Goal: Task Accomplishment & Management: Manage account settings

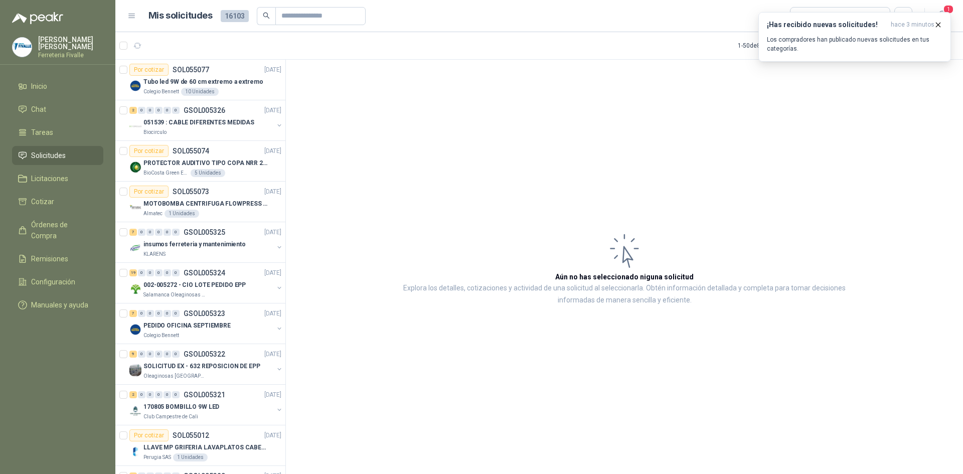
drag, startPoint x: 374, startPoint y: 170, endPoint x: 364, endPoint y: 174, distance: 10.8
click at [374, 170] on article "Aún no has seleccionado niguna solicitud Explora los detalles, cotizaciones y a…" at bounding box center [624, 269] width 677 height 418
click at [950, 11] on span "1" at bounding box center [948, 10] width 11 height 10
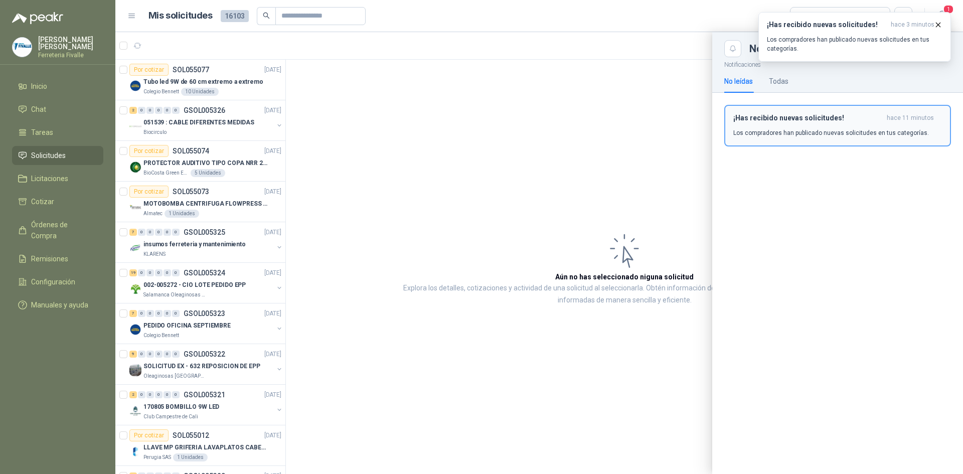
click at [828, 140] on button "¡Has recibido nuevas solicitudes! hace 11 minutos Los compradores han publicado…" at bounding box center [838, 126] width 227 height 42
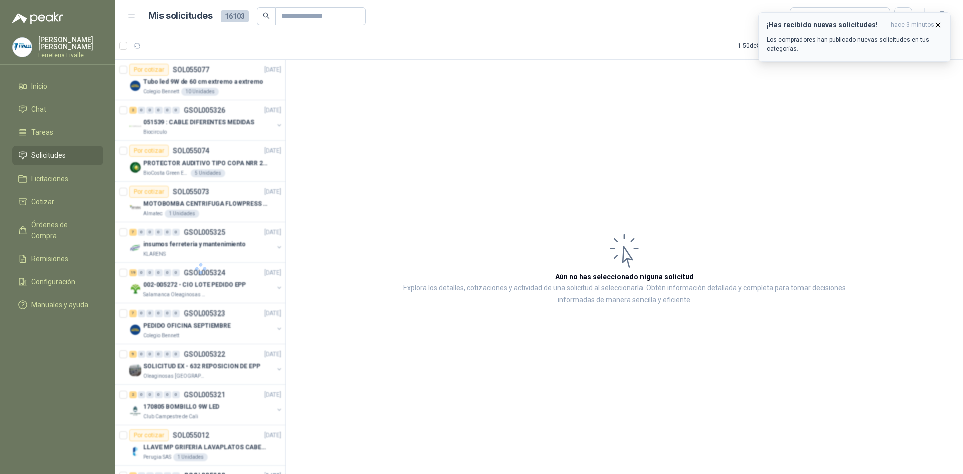
click at [941, 25] on icon "button" at bounding box center [938, 25] width 9 height 9
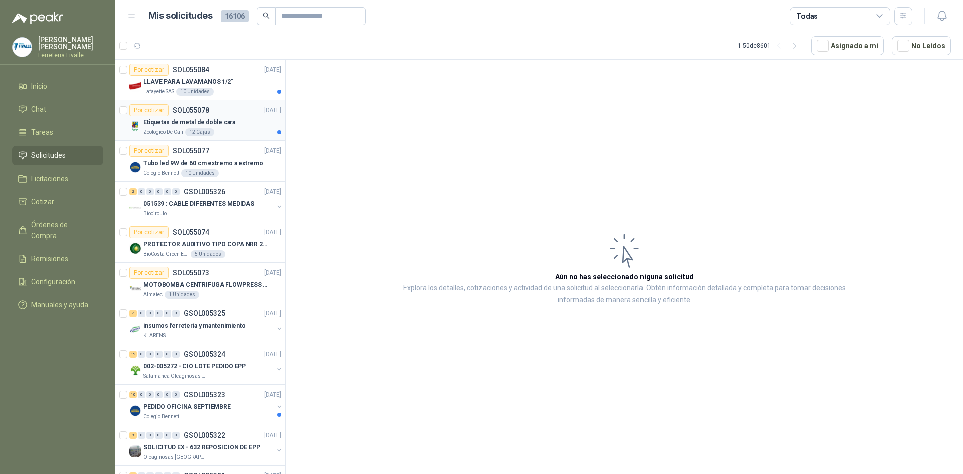
click at [251, 126] on div "Etiquetas de metal de doble cara" at bounding box center [213, 122] width 138 height 12
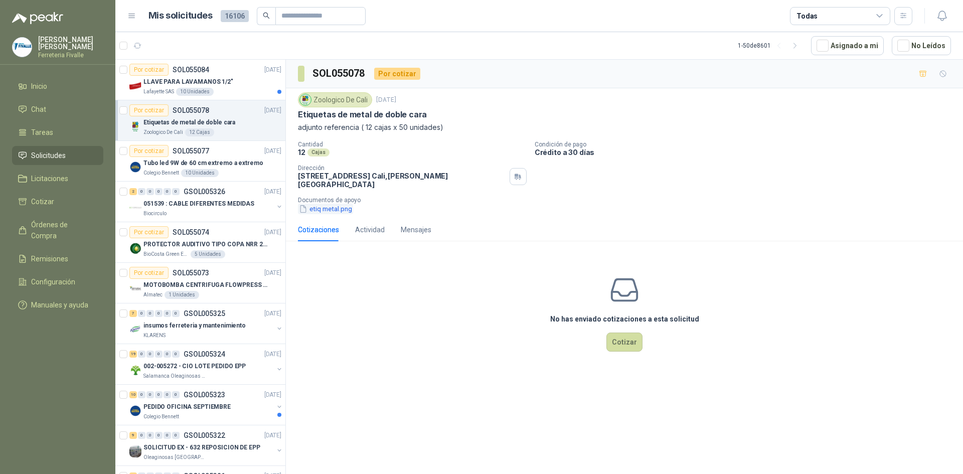
click at [343, 204] on button "etiq metal.png" at bounding box center [325, 209] width 55 height 11
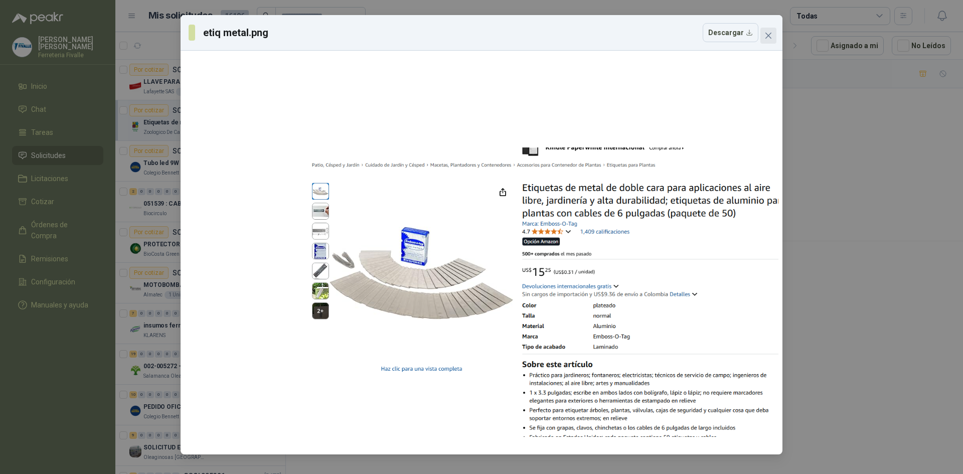
click at [773, 31] on button "Close" at bounding box center [769, 36] width 16 height 16
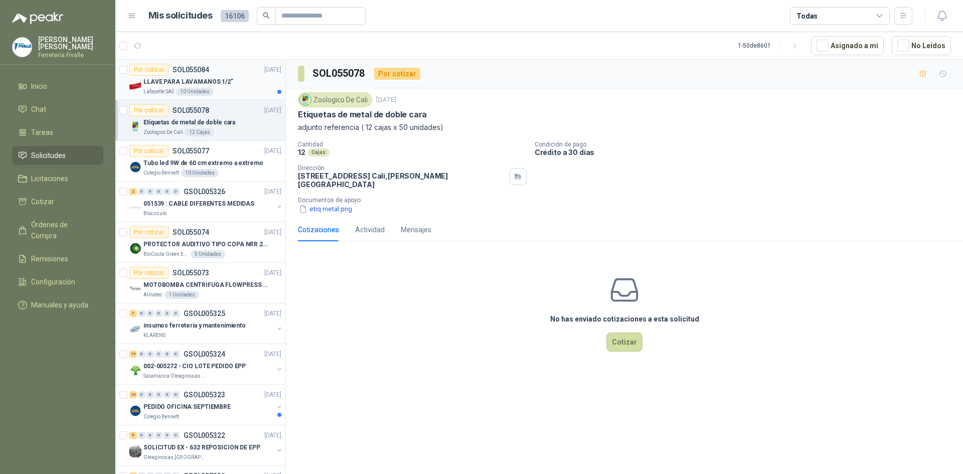
click at [235, 91] on div "Lafayette SAS 10 Unidades" at bounding box center [213, 92] width 138 height 8
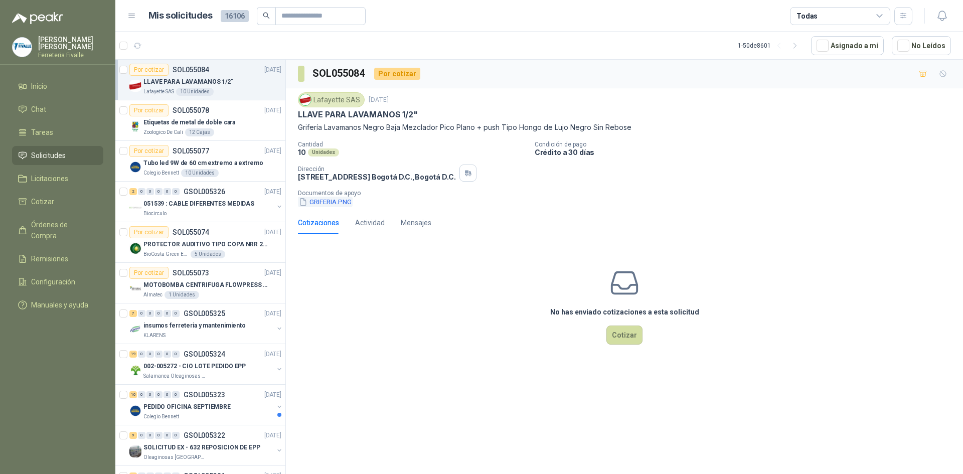
click at [329, 201] on button "GRIFERIA.PNG" at bounding box center [325, 202] width 55 height 11
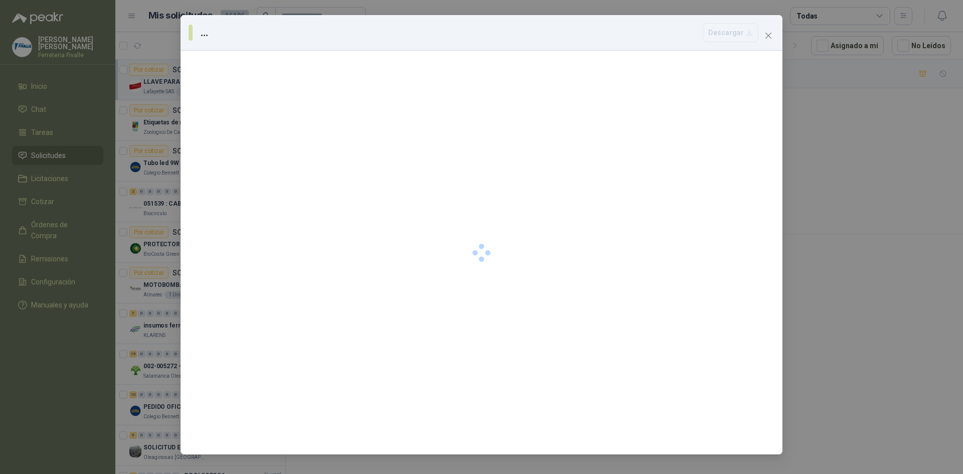
click at [329, 201] on div at bounding box center [482, 253] width 602 height 404
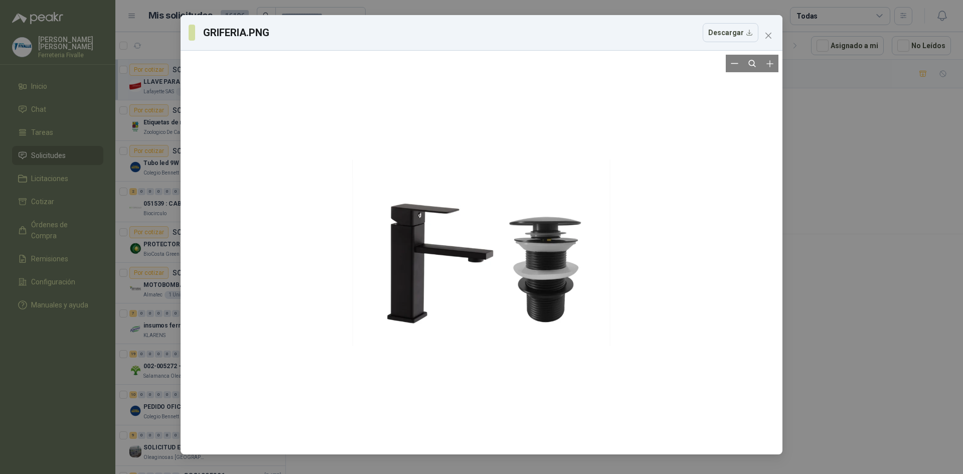
click at [330, 200] on div at bounding box center [482, 253] width 594 height 396
click at [772, 32] on icon "close" at bounding box center [769, 36] width 8 height 8
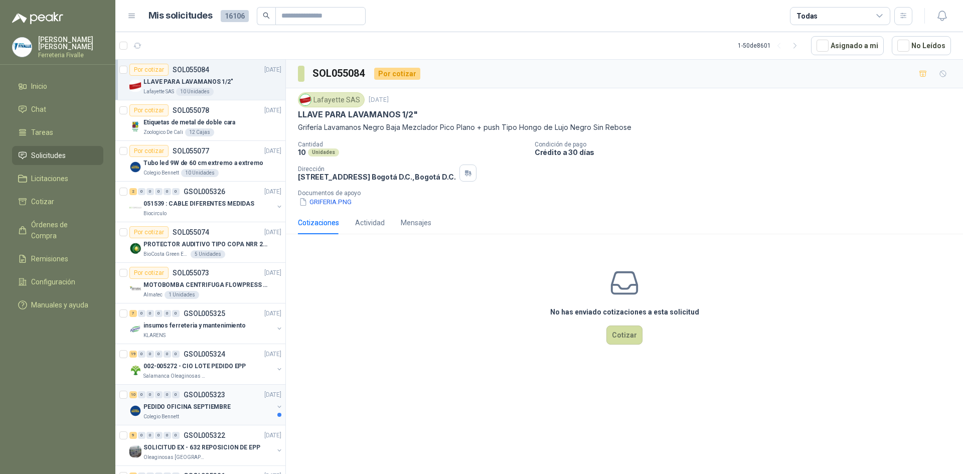
click at [209, 410] on p "PEDIDO OFICINA SEPTIEMBRE" at bounding box center [187, 407] width 87 height 10
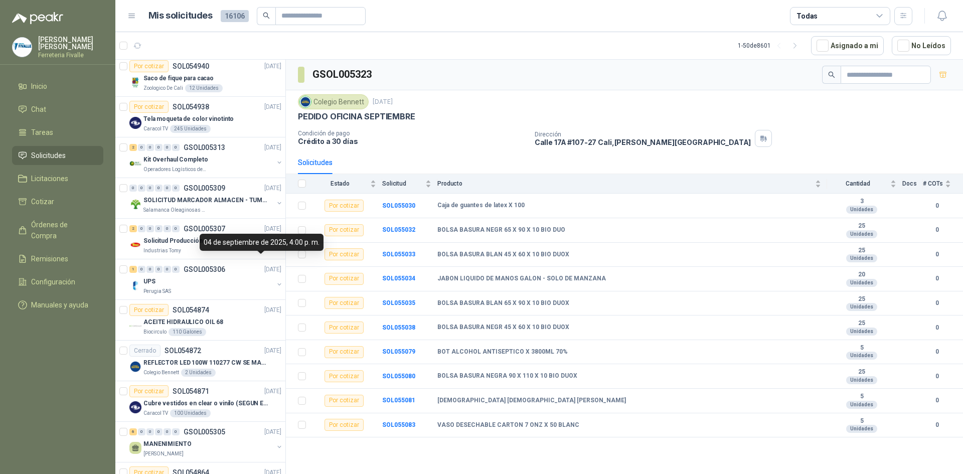
scroll to position [702, 0]
